Goal: Task Accomplishment & Management: Manage account settings

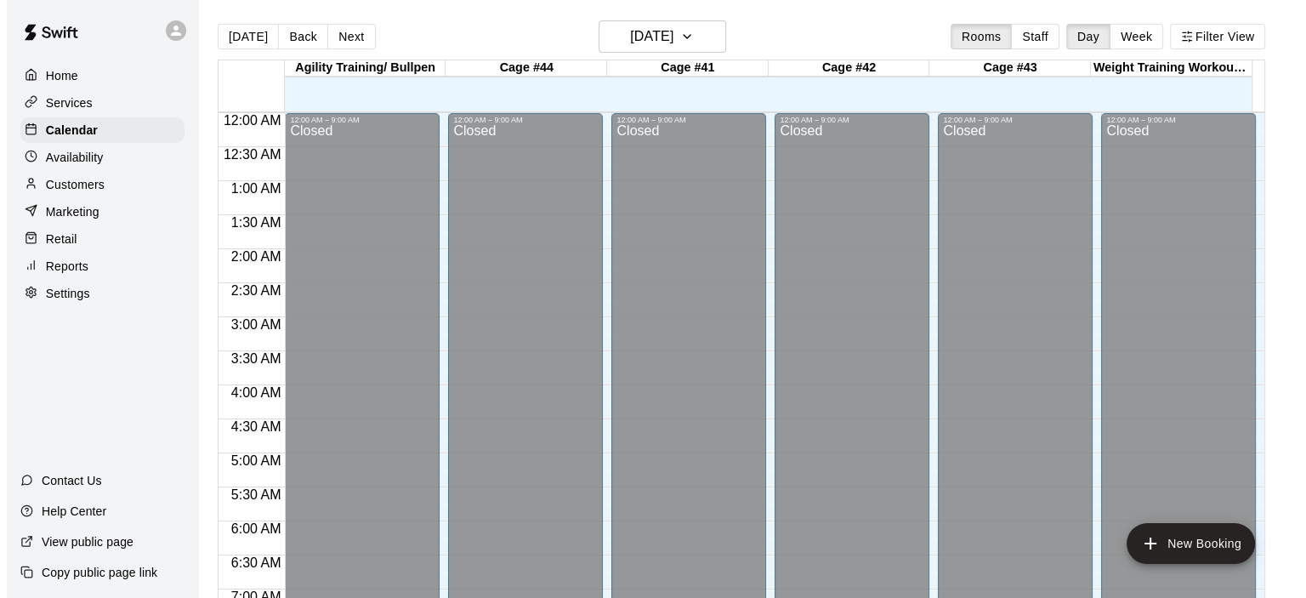
scroll to position [1076, 0]
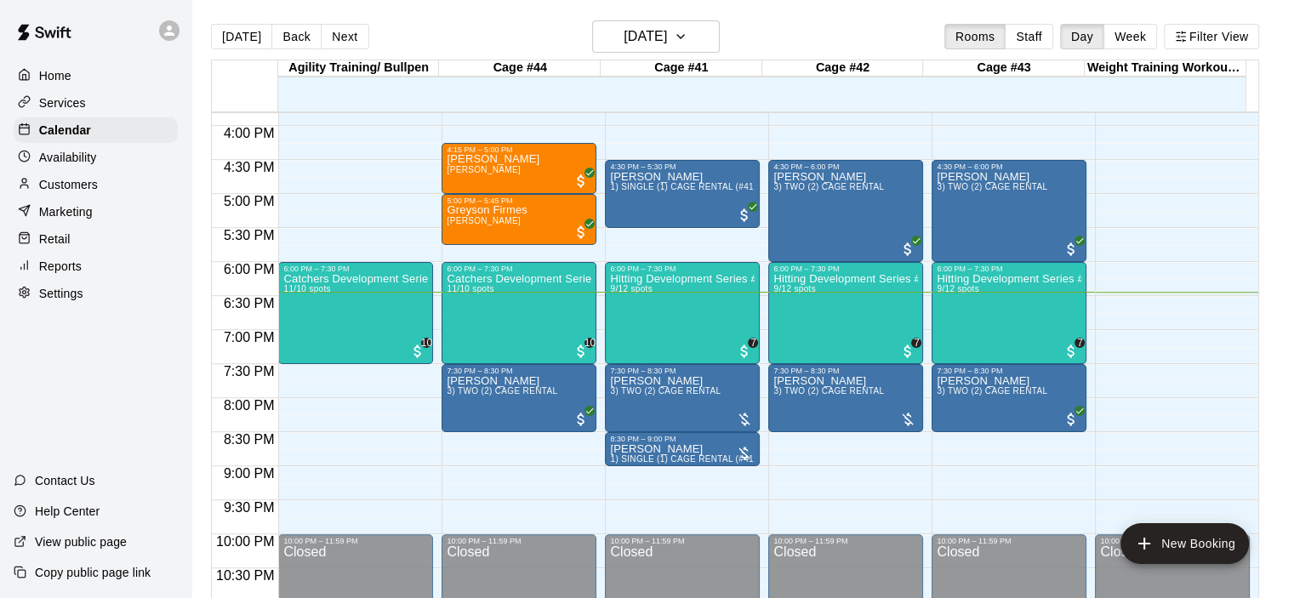
click at [83, 187] on p "Customers" at bounding box center [68, 184] width 59 height 17
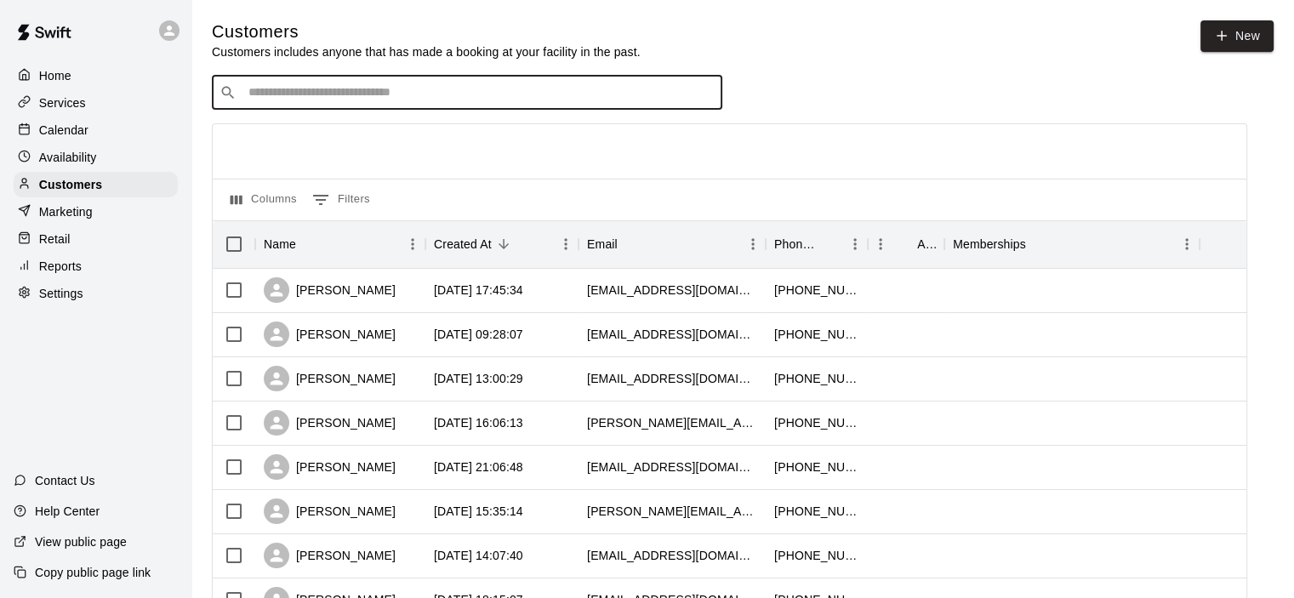
click at [333, 98] on input "Search customers by name or email" at bounding box center [478, 92] width 471 height 17
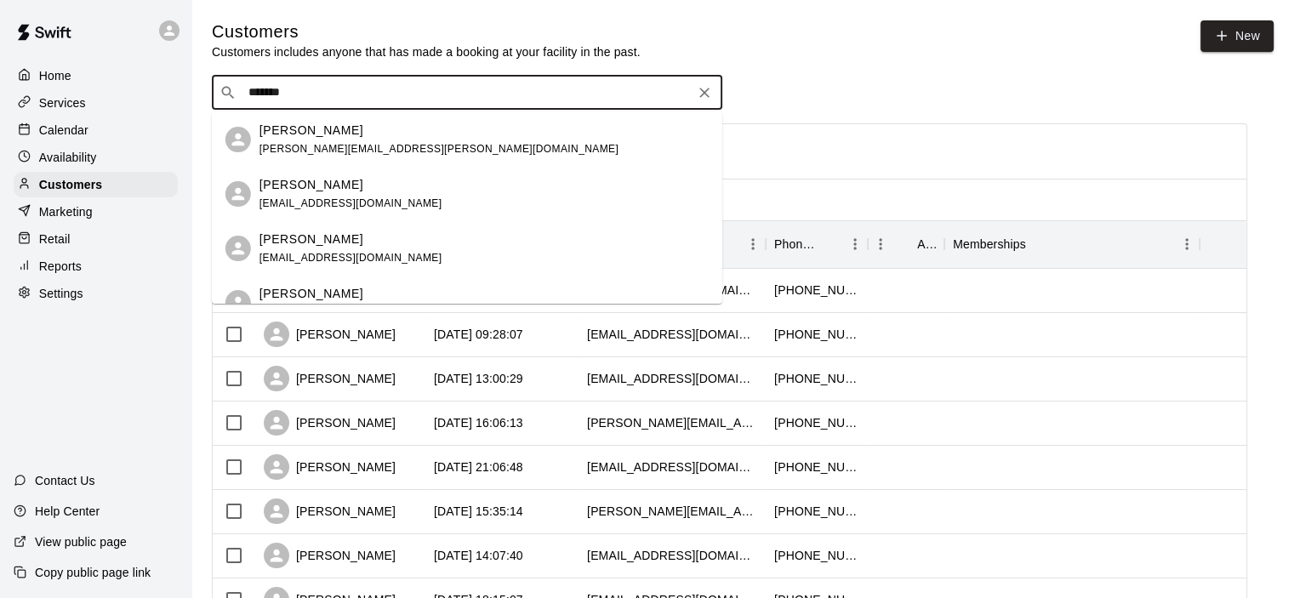
type input "********"
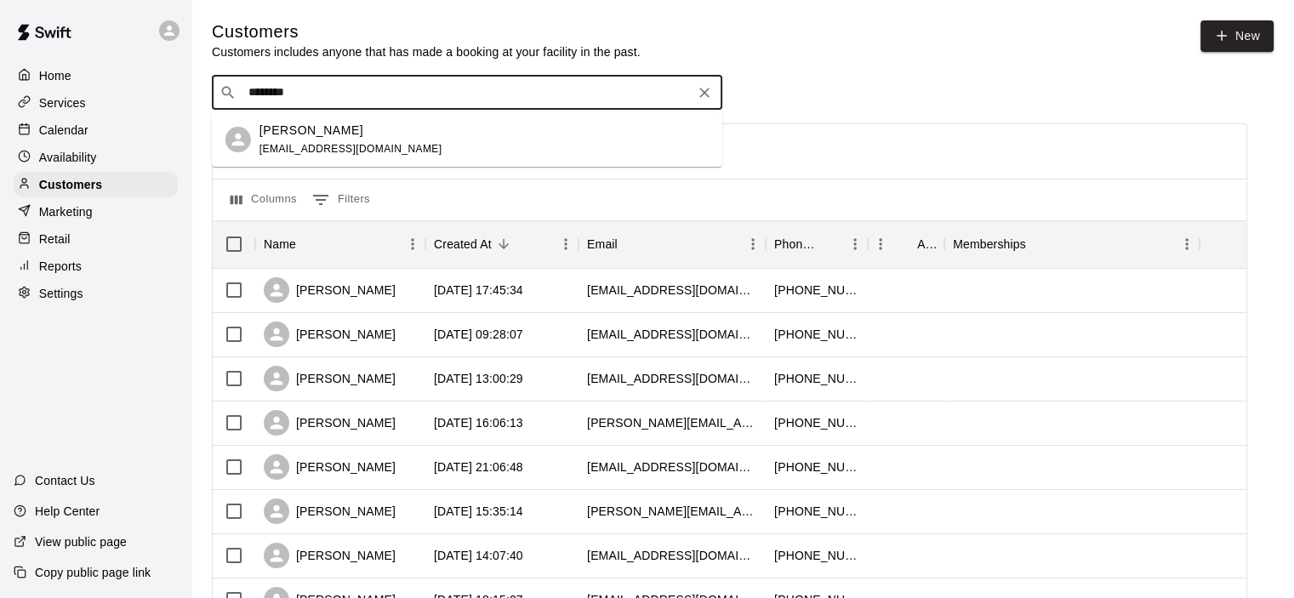
click at [345, 140] on div "[PERSON_NAME] [EMAIL_ADDRESS][DOMAIN_NAME]" at bounding box center [350, 140] width 183 height 37
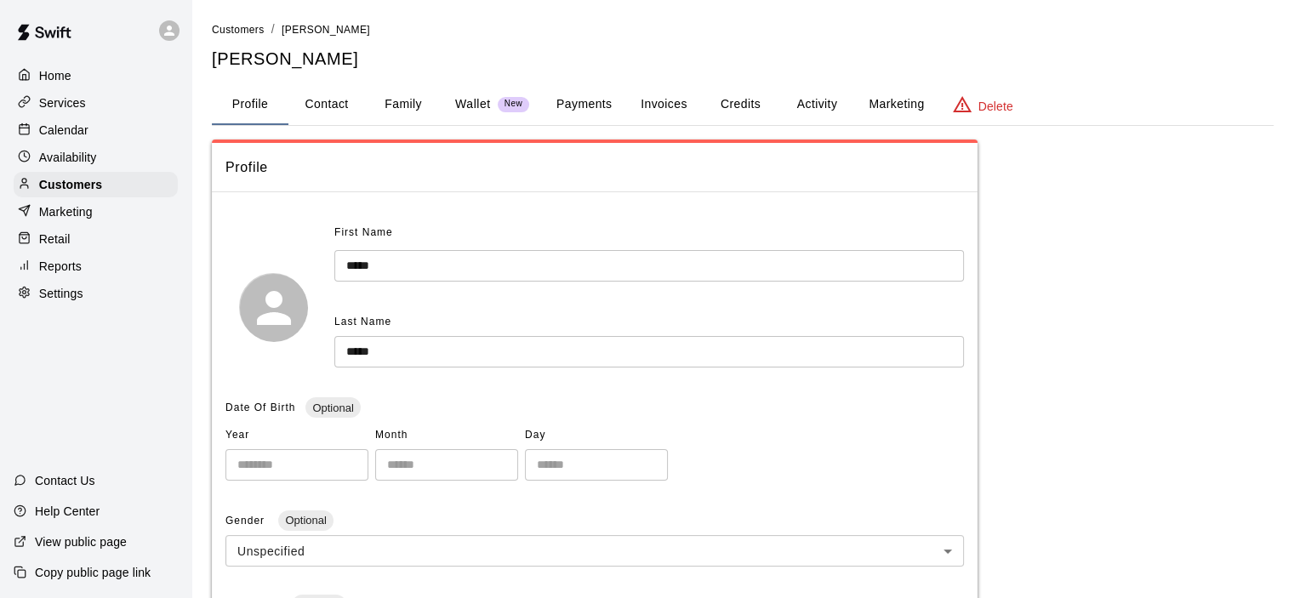
click at [586, 104] on button "Payments" at bounding box center [584, 104] width 83 height 41
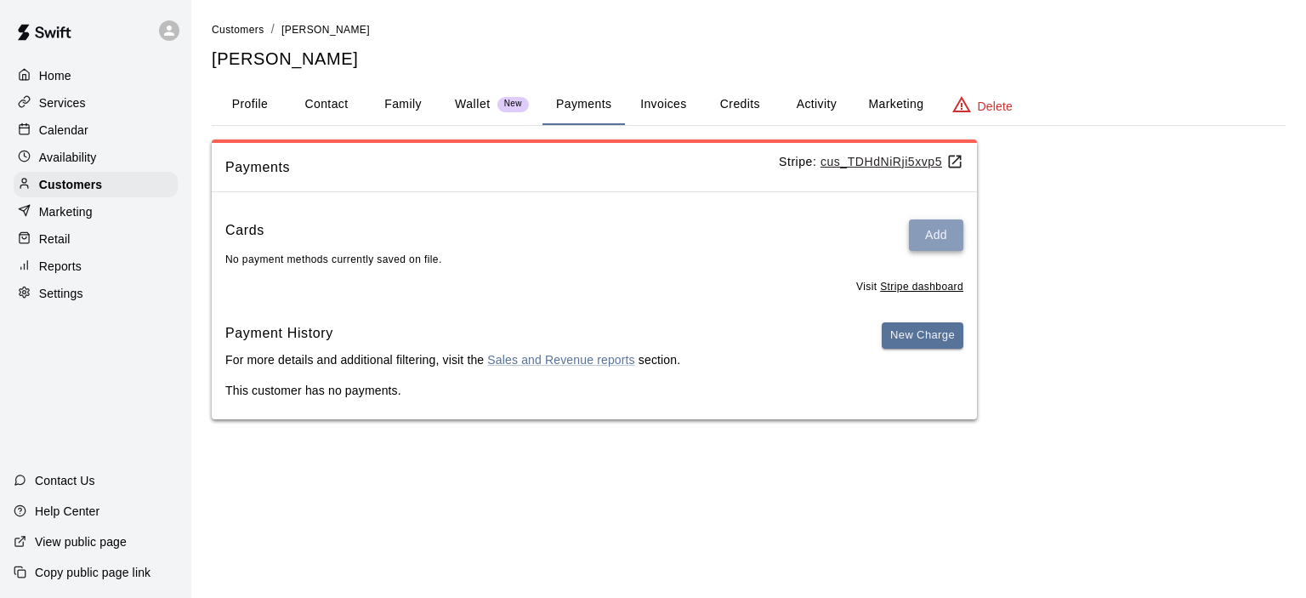
click at [942, 240] on button "Add" at bounding box center [936, 234] width 54 height 31
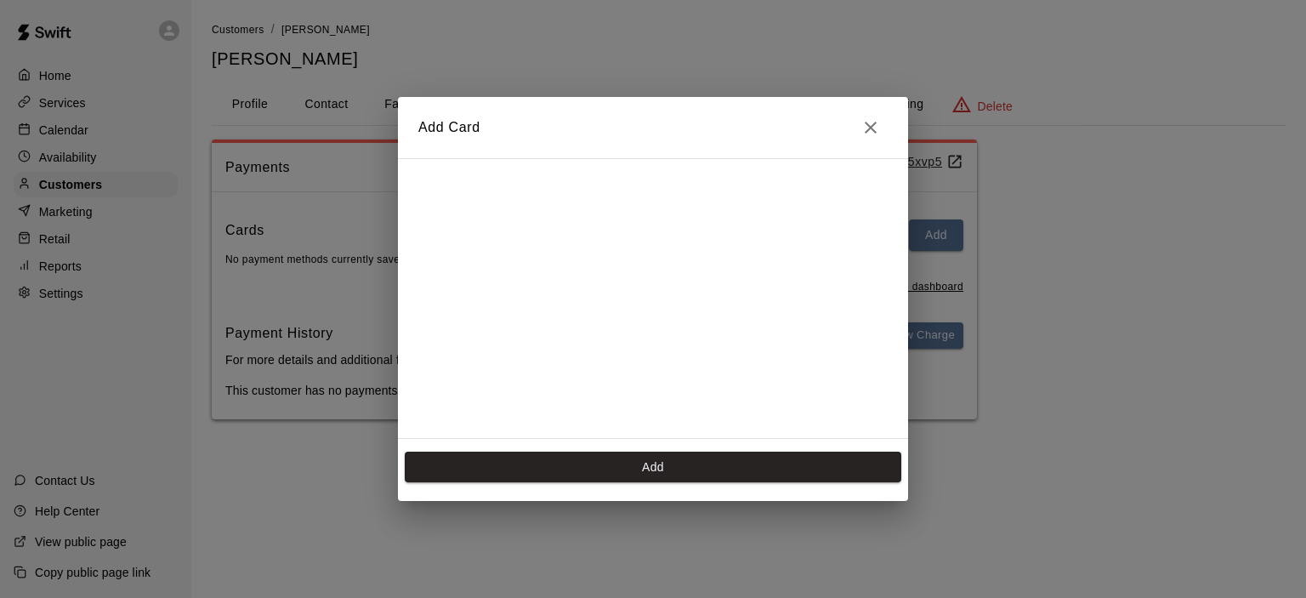
scroll to position [273, 0]
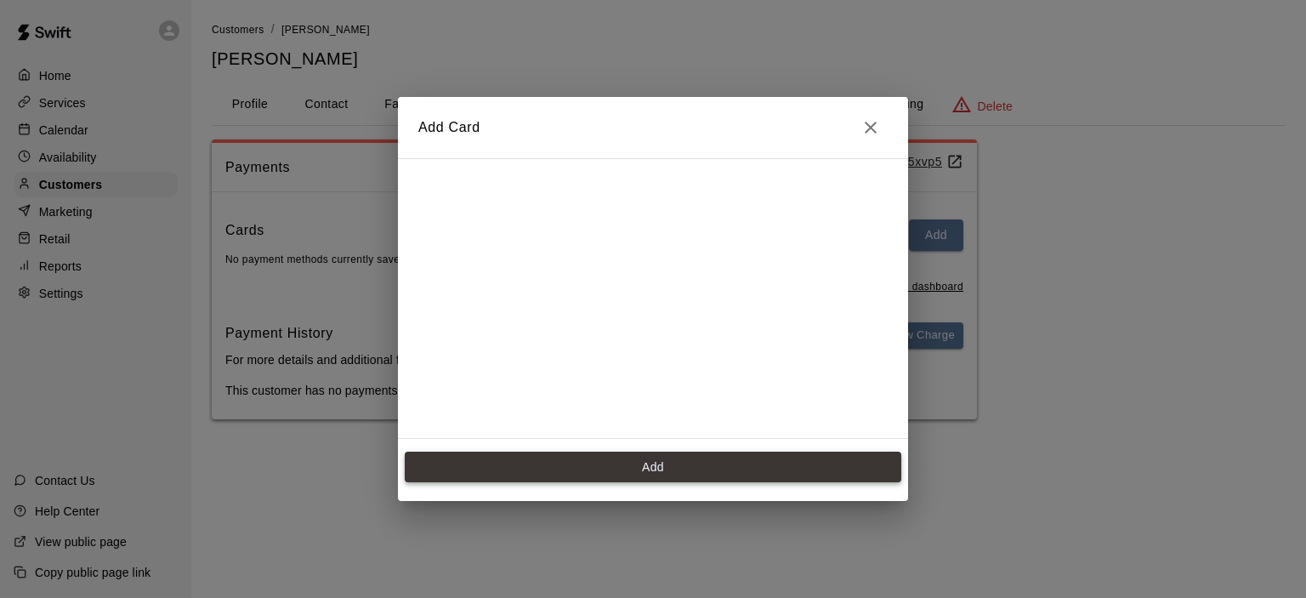
click at [661, 466] on button "Add" at bounding box center [653, 467] width 497 height 31
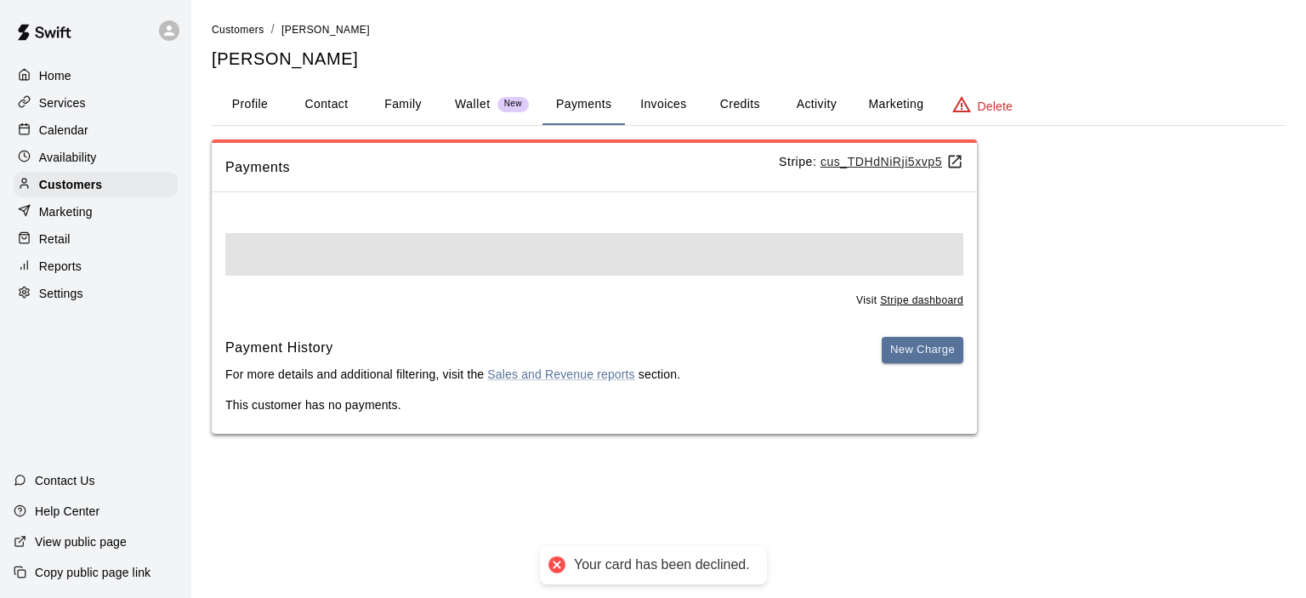
scroll to position [0, 0]
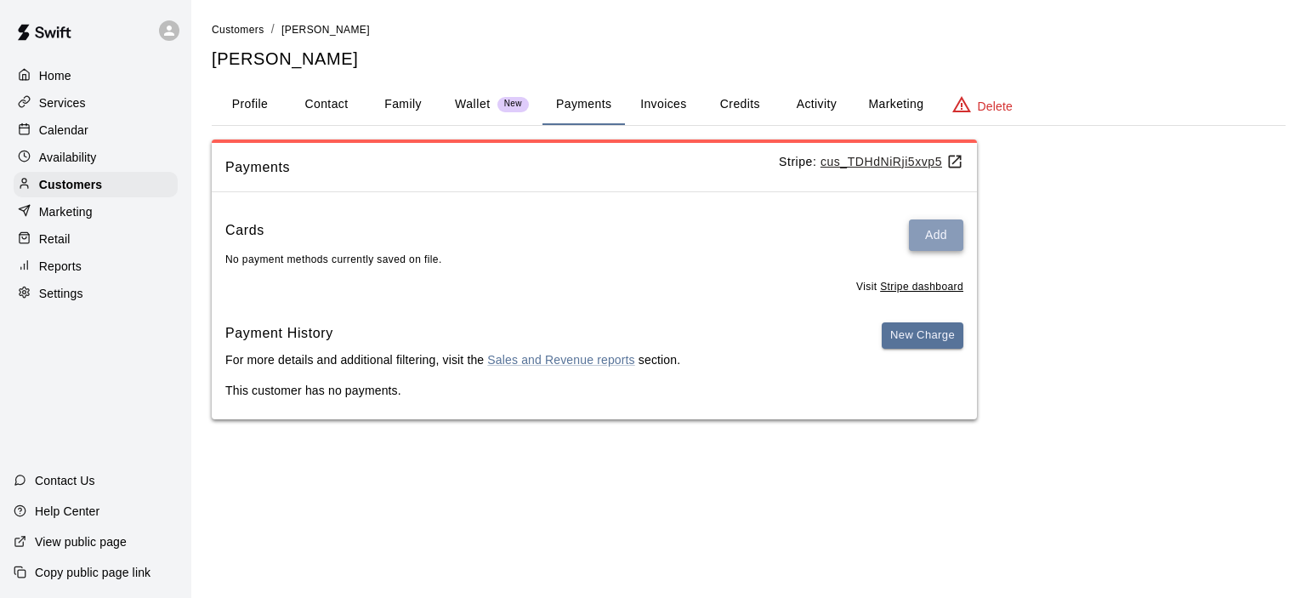
click at [931, 232] on button "Add" at bounding box center [936, 234] width 54 height 31
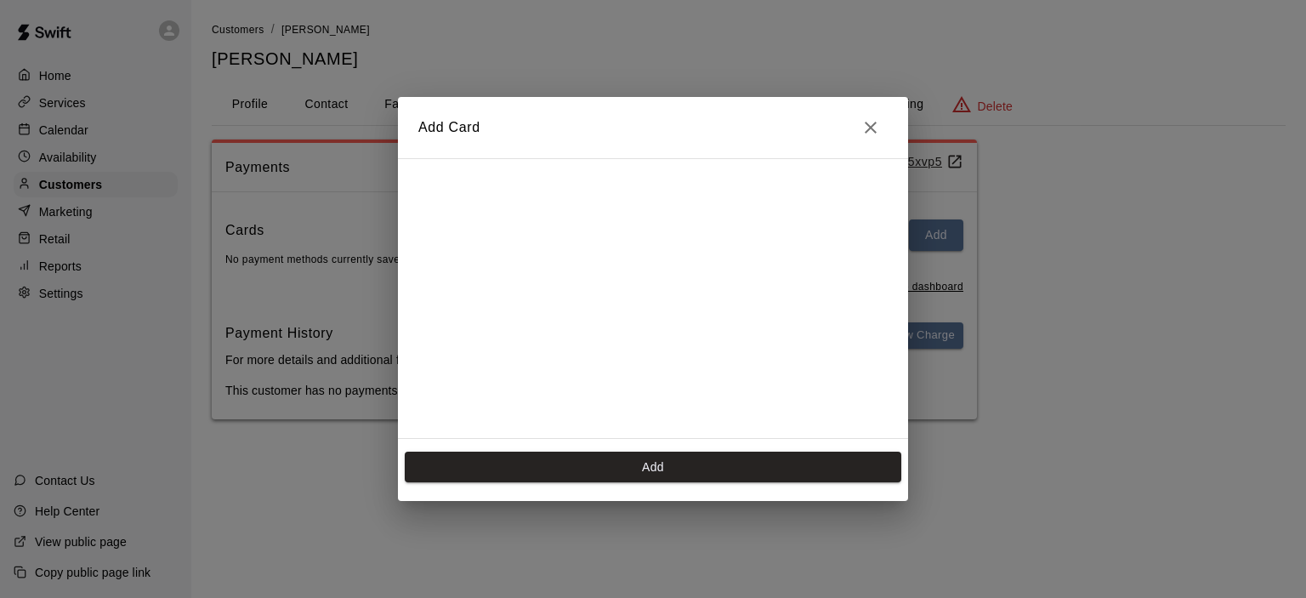
scroll to position [273, 0]
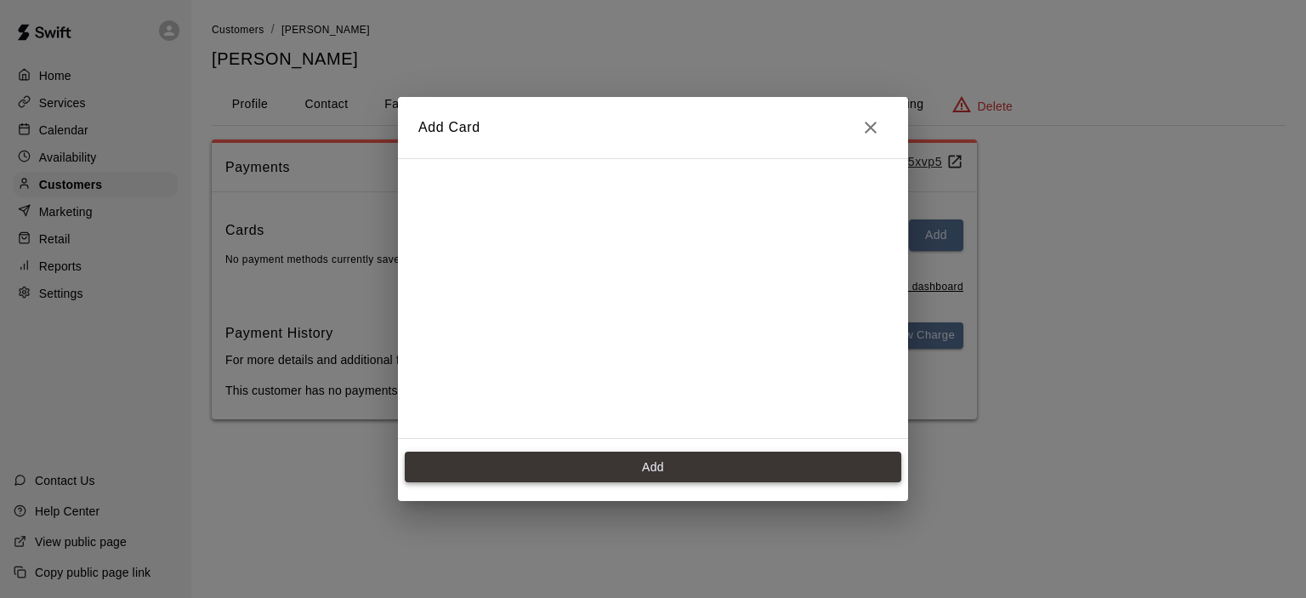
click at [664, 462] on button "Add" at bounding box center [653, 467] width 497 height 31
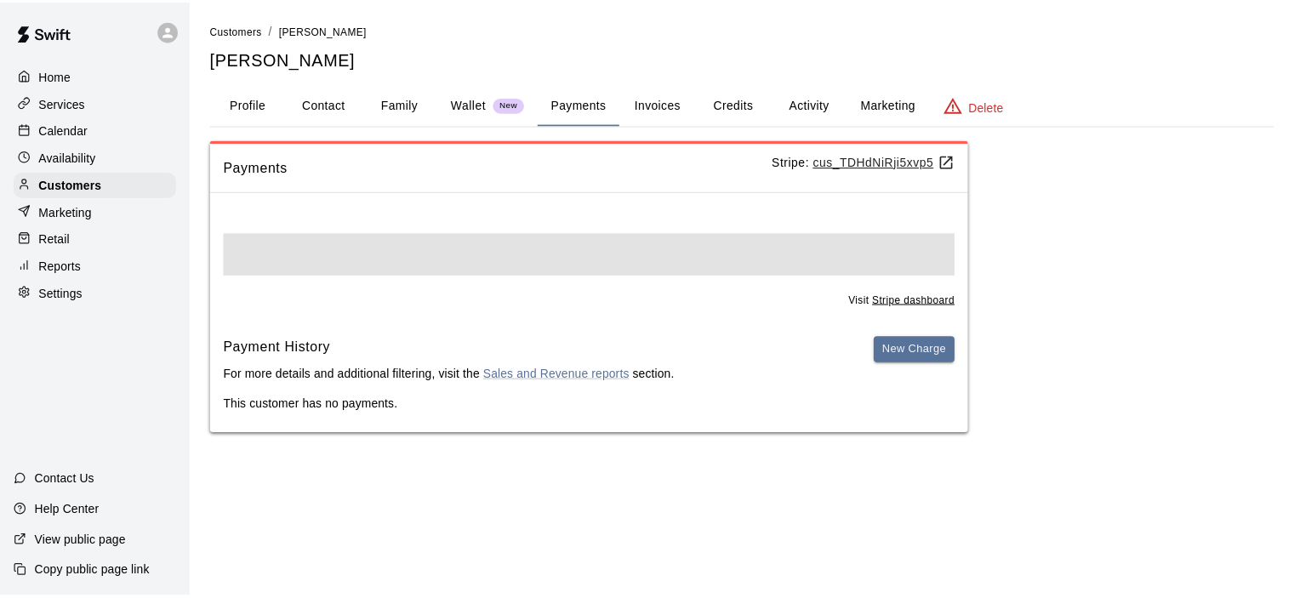
scroll to position [0, 0]
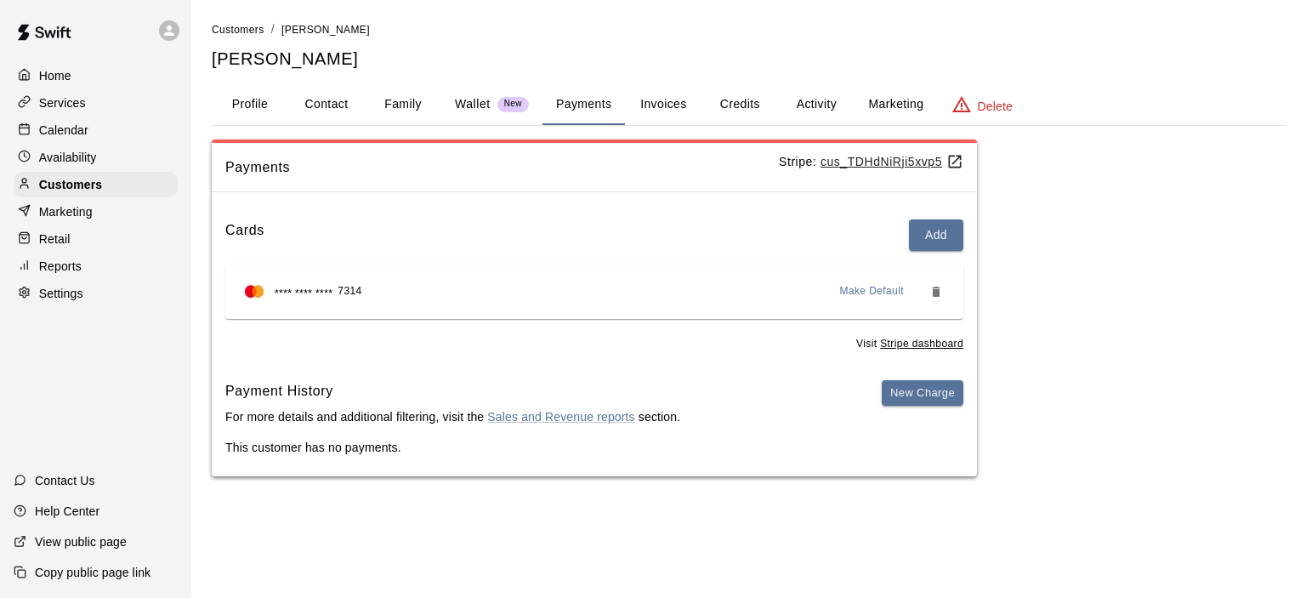
click at [405, 102] on button "Family" at bounding box center [403, 104] width 77 height 41
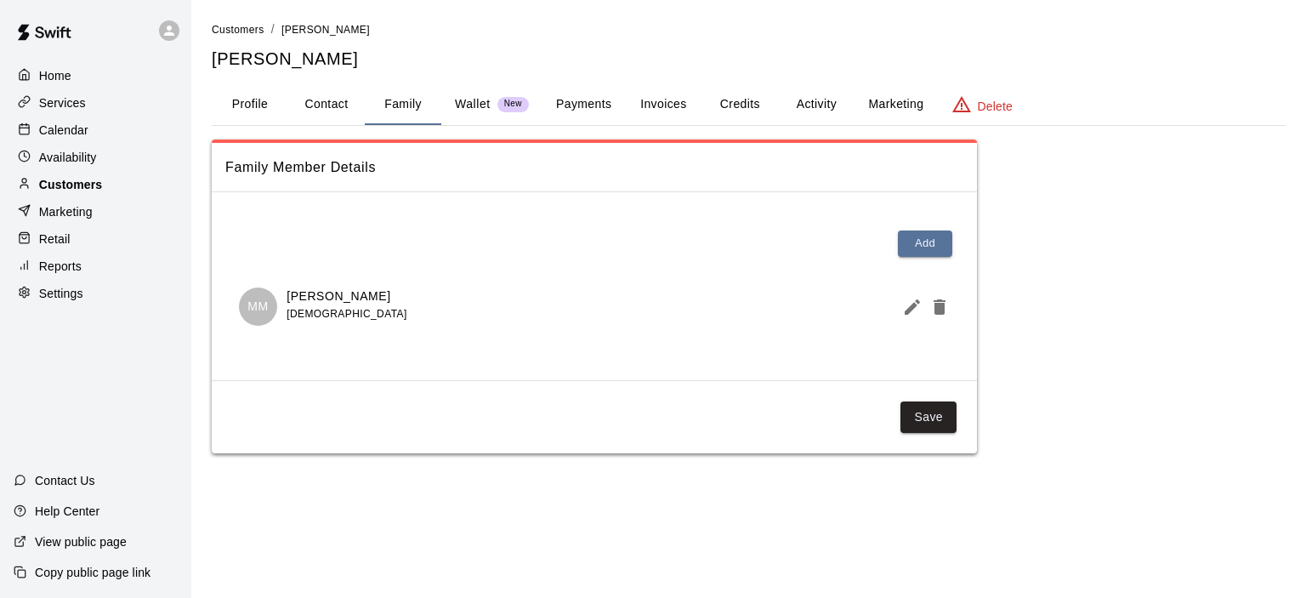
click at [80, 189] on p "Customers" at bounding box center [70, 184] width 63 height 17
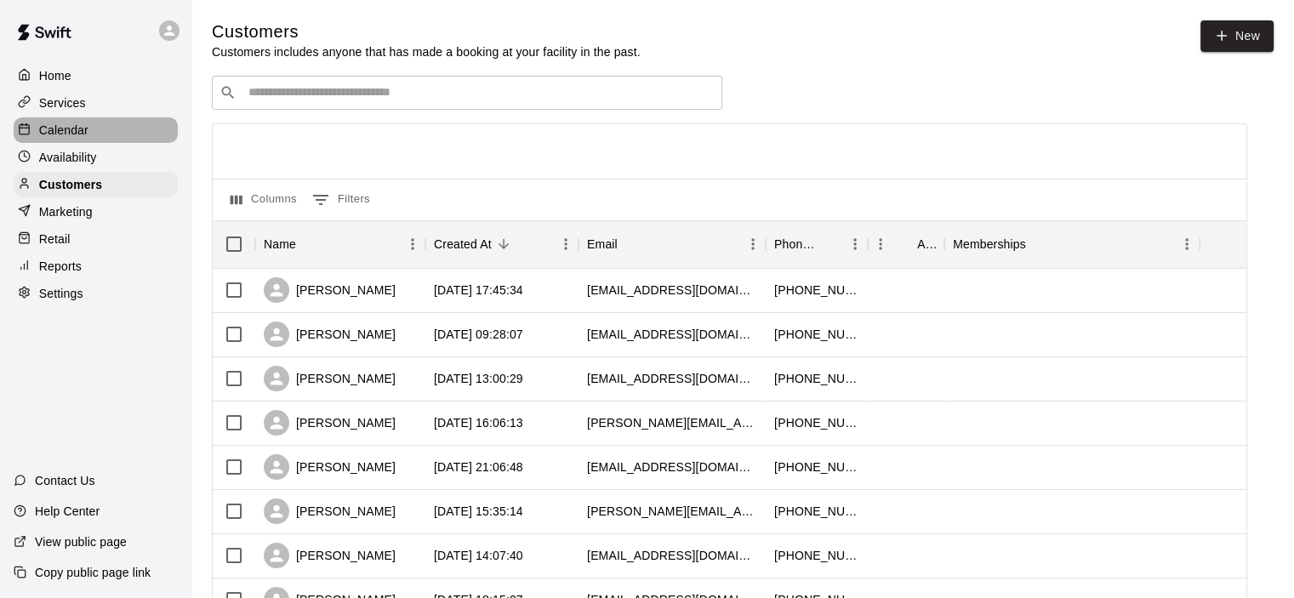
click at [71, 132] on p "Calendar" at bounding box center [63, 130] width 49 height 17
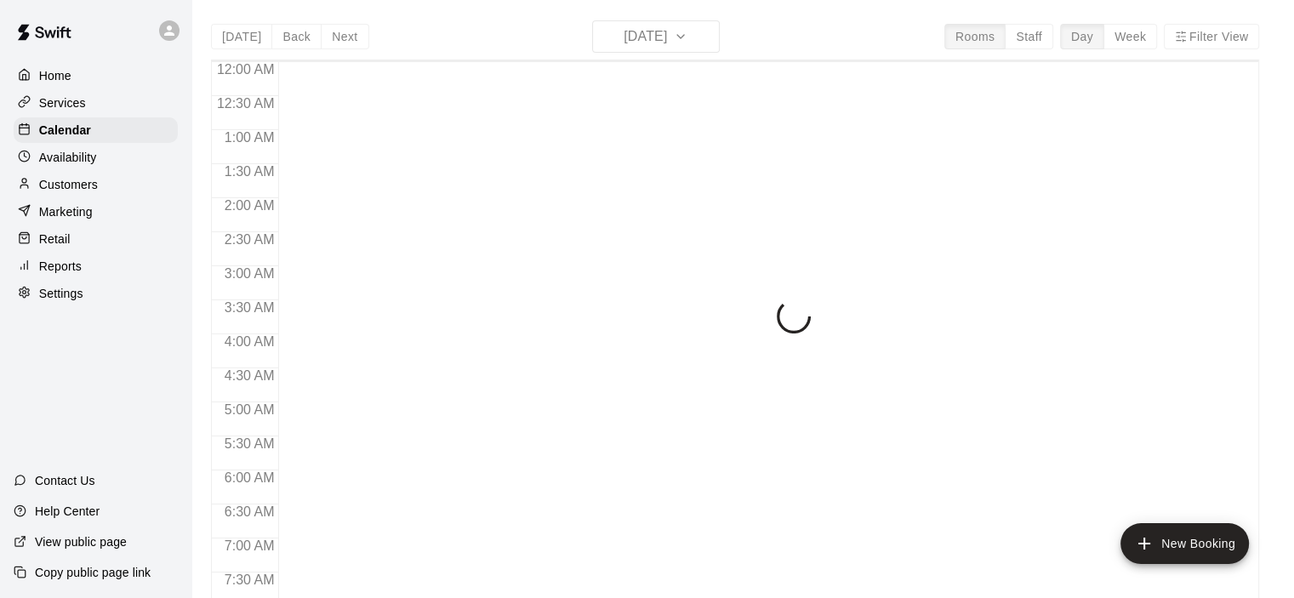
scroll to position [1076, 0]
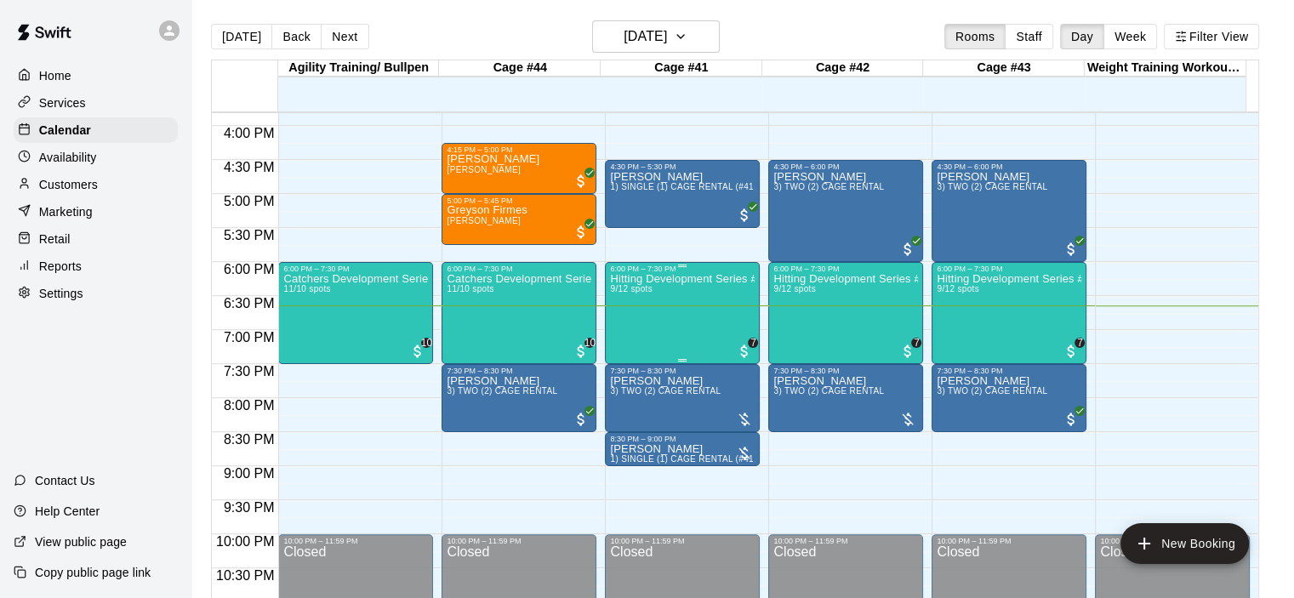
click at [710, 299] on div "Hitting Development Series #7 9/12 spots" at bounding box center [682, 572] width 145 height 598
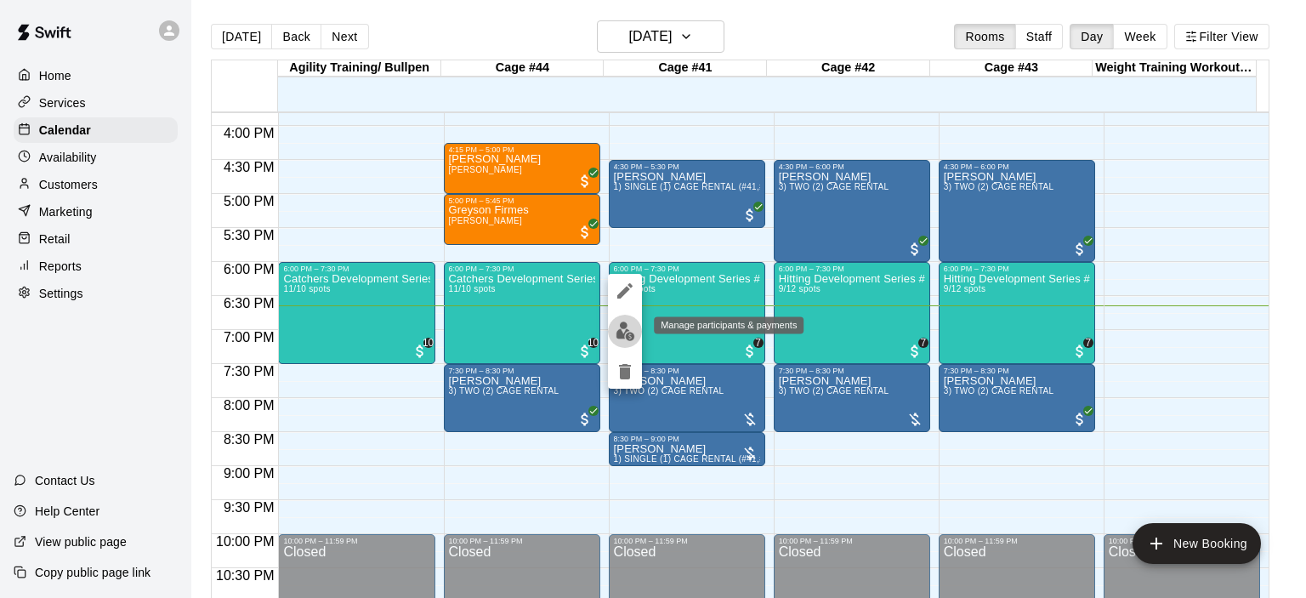
click at [627, 331] on img "edit" at bounding box center [626, 332] width 20 height 20
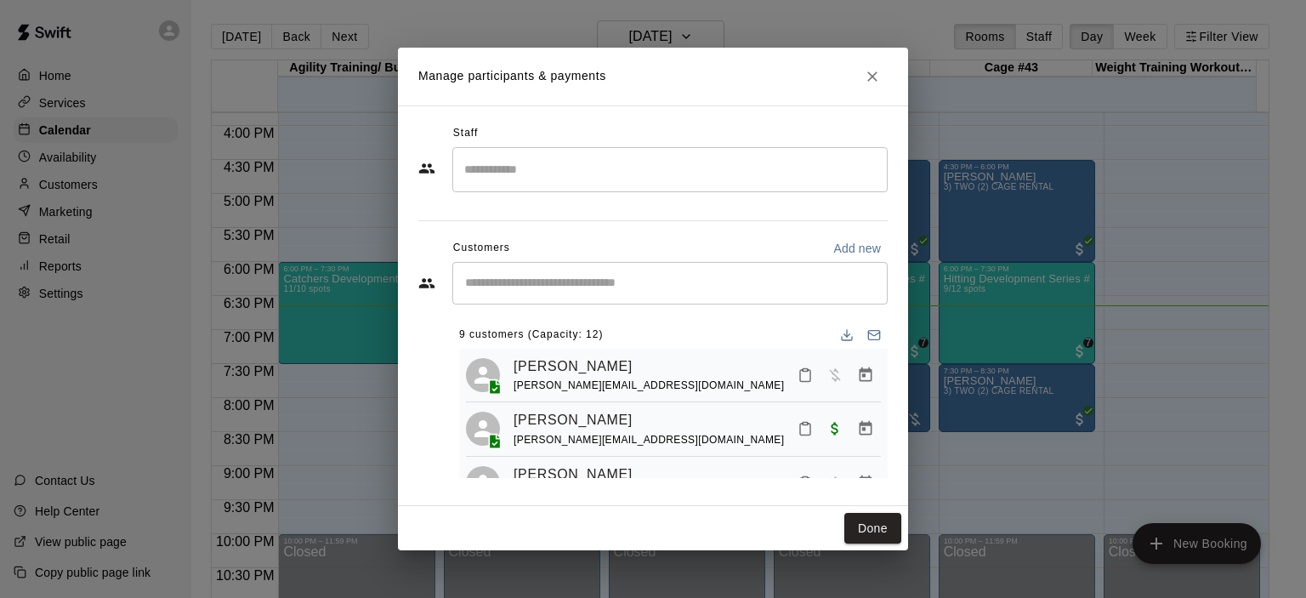
click at [568, 284] on input "Start typing to search customers..." at bounding box center [670, 283] width 420 height 17
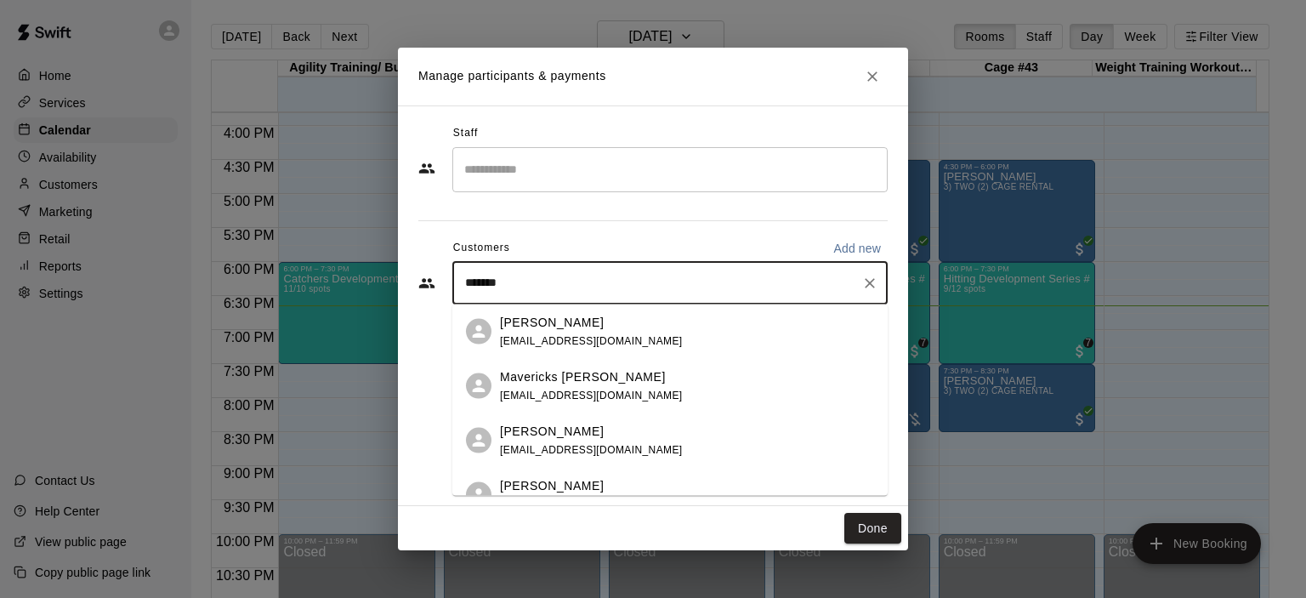
type input "********"
click at [583, 336] on span "[EMAIL_ADDRESS][DOMAIN_NAME]" at bounding box center [591, 340] width 183 height 12
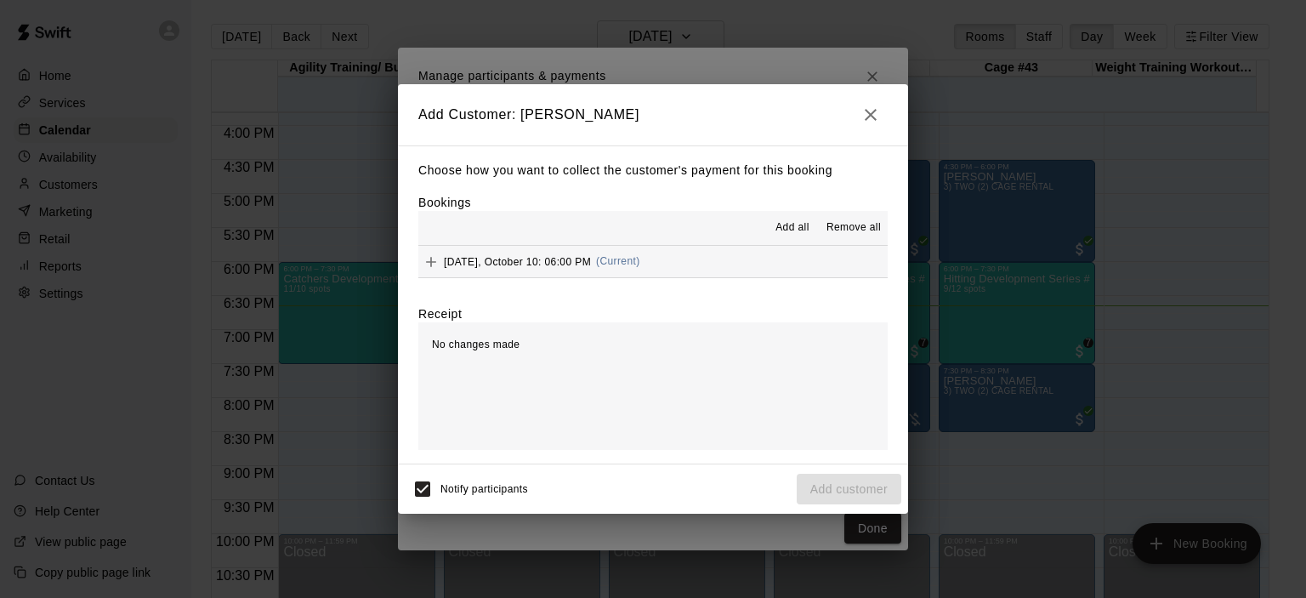
click at [620, 262] on span "(Current)" at bounding box center [618, 261] width 44 height 12
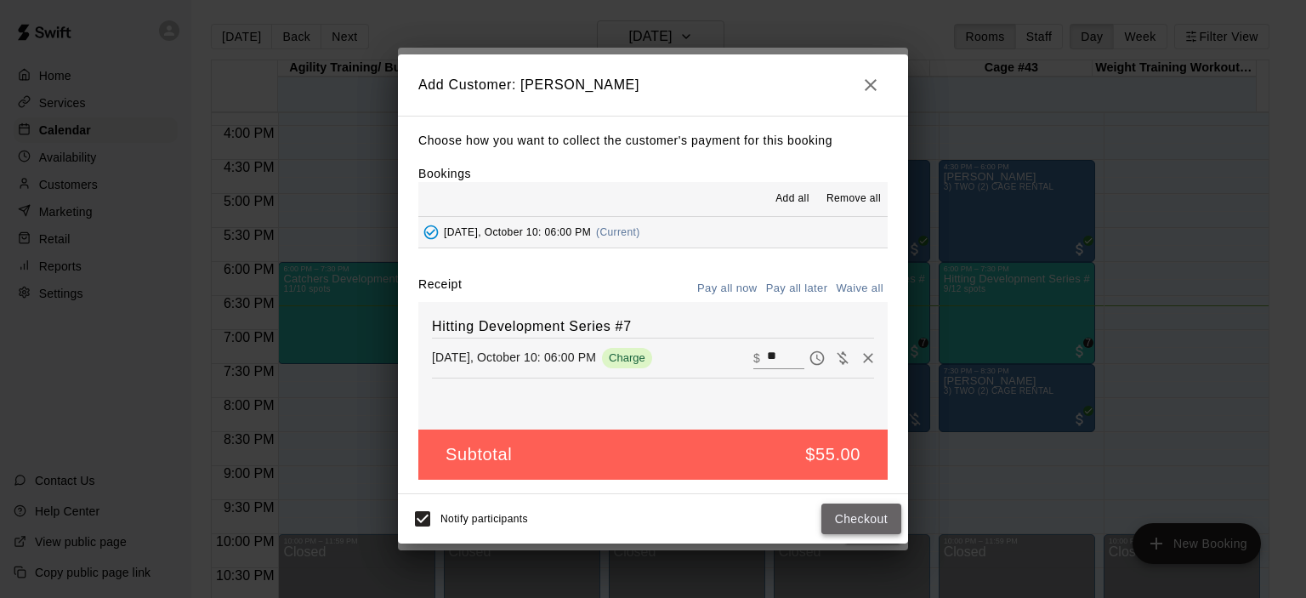
click at [864, 516] on button "Checkout" at bounding box center [862, 519] width 80 height 31
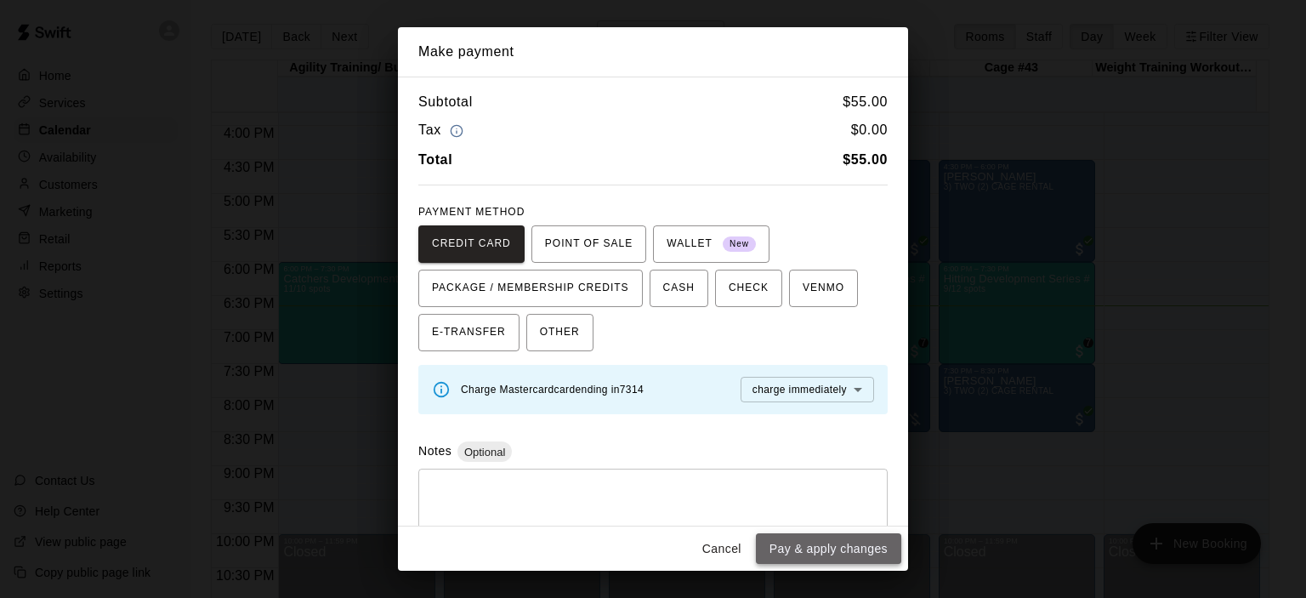
click at [838, 542] on button "Pay & apply changes" at bounding box center [828, 548] width 145 height 31
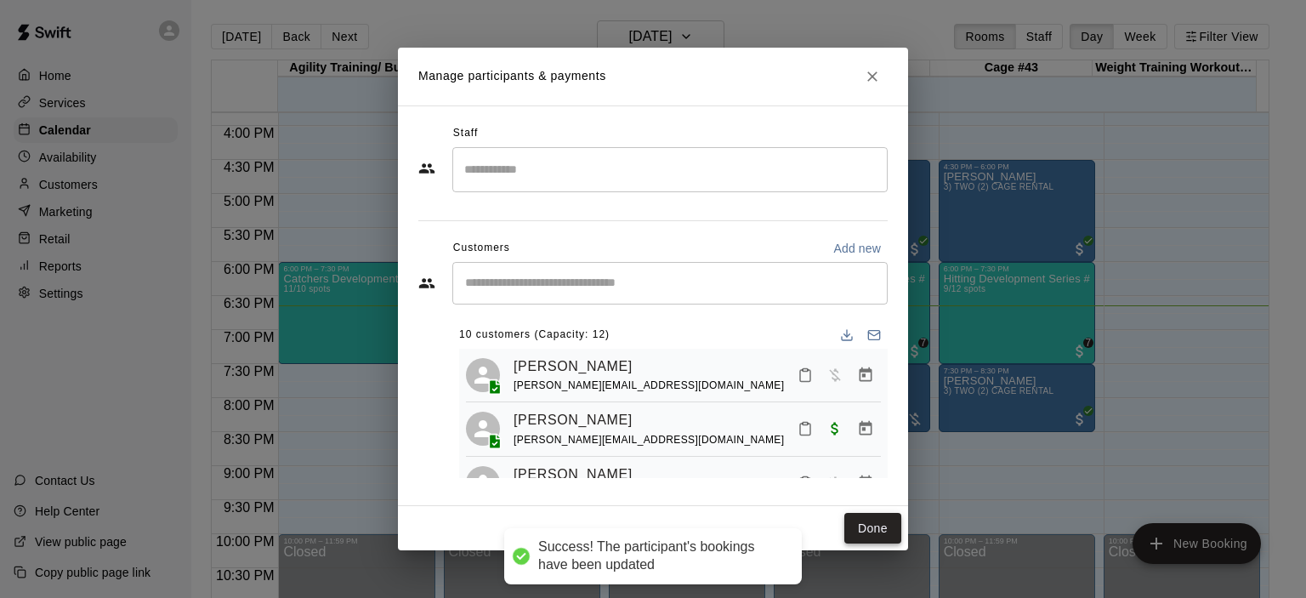
click at [861, 518] on button "Done" at bounding box center [873, 528] width 57 height 31
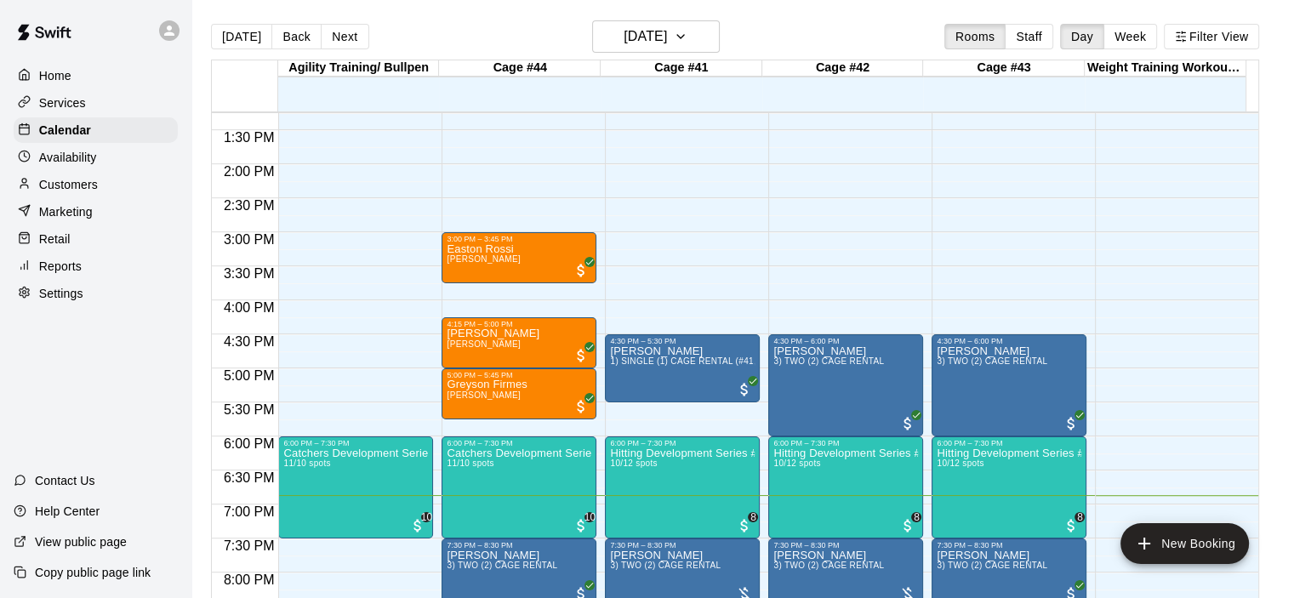
scroll to position [991, 0]
